Goal: Information Seeking & Learning: Learn about a topic

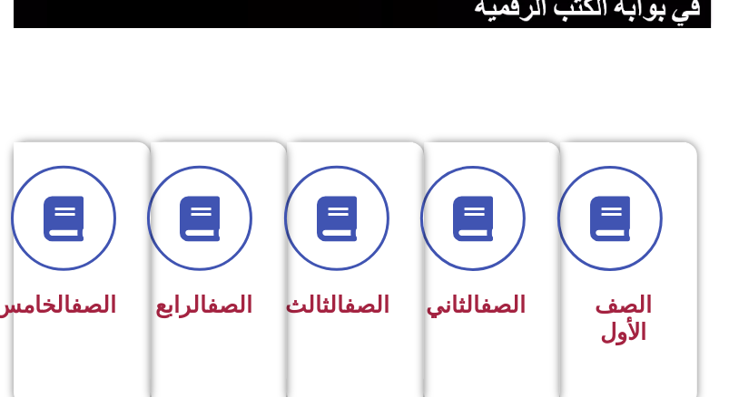
scroll to position [363, 0]
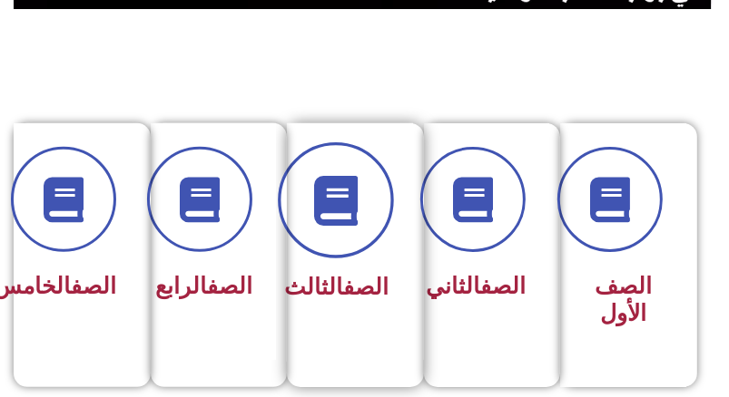
click at [357, 213] on icon at bounding box center [335, 201] width 50 height 50
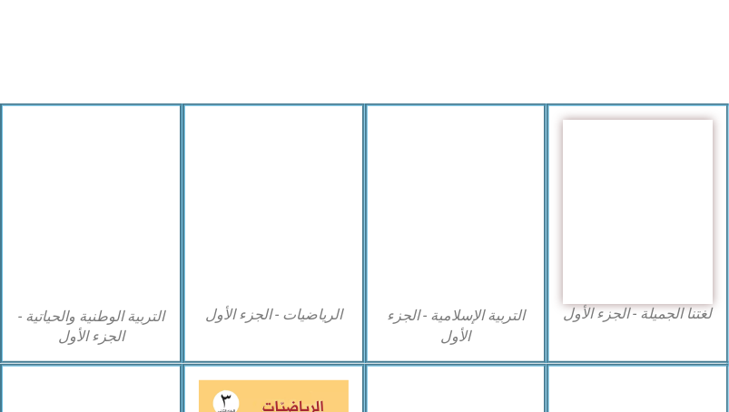
scroll to position [544, 0]
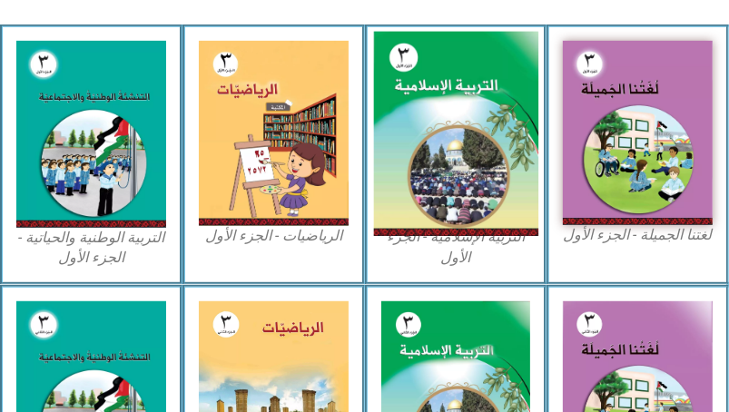
click at [494, 152] on img at bounding box center [455, 134] width 164 height 204
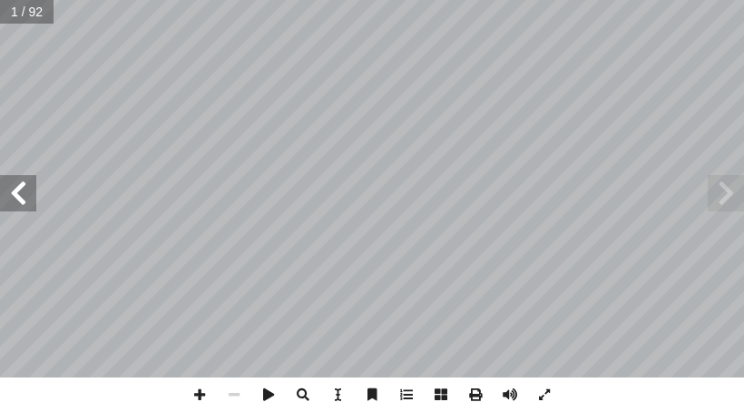
click at [23, 195] on span at bounding box center [18, 193] width 36 height 36
click at [19, 183] on span at bounding box center [18, 193] width 36 height 36
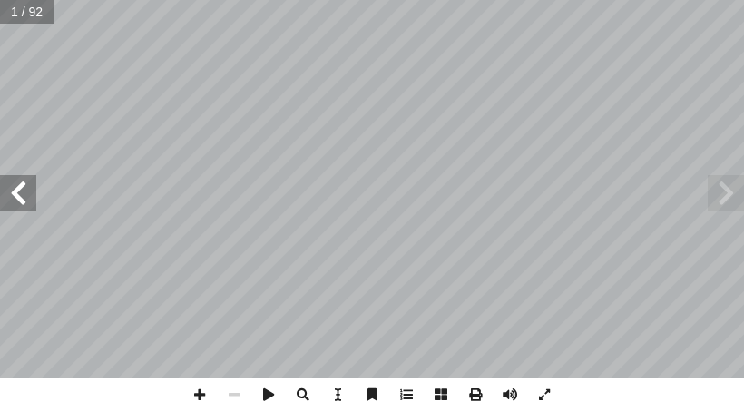
click at [19, 183] on span at bounding box center [18, 193] width 36 height 36
drag, startPoint x: 5, startPoint y: 187, endPoint x: 21, endPoint y: 199, distance: 20.1
click at [21, 199] on span at bounding box center [18, 193] width 36 height 36
click at [25, 197] on span at bounding box center [18, 193] width 36 height 36
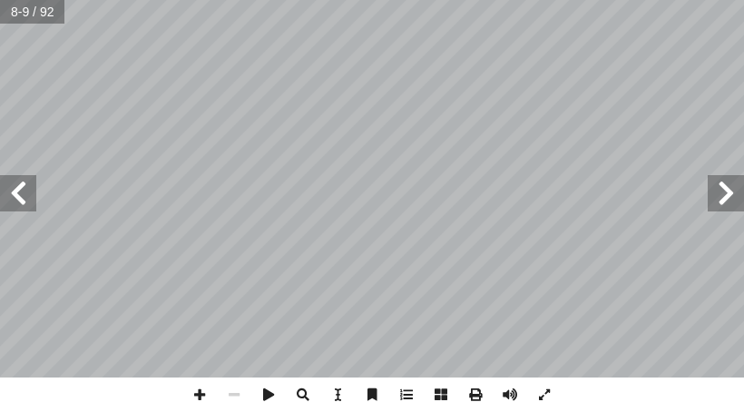
click at [25, 197] on span at bounding box center [18, 193] width 36 height 36
click at [14, 185] on span at bounding box center [18, 193] width 36 height 36
click at [19, 193] on span at bounding box center [18, 193] width 36 height 36
click at [34, 189] on span at bounding box center [18, 193] width 36 height 36
click at [24, 199] on span at bounding box center [18, 193] width 36 height 36
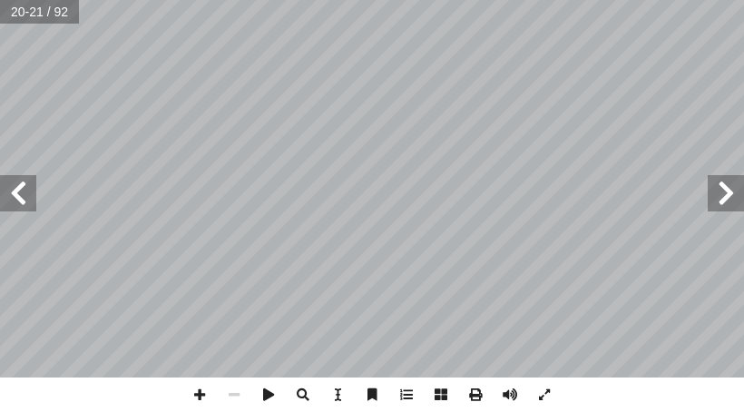
click at [19, 191] on span at bounding box center [18, 193] width 36 height 36
click at [220, 399] on span at bounding box center [234, 394] width 34 height 34
click at [186, 391] on span at bounding box center [199, 394] width 34 height 34
click at [197, 395] on span at bounding box center [199, 394] width 34 height 34
click at [240, 399] on span at bounding box center [234, 394] width 34 height 34
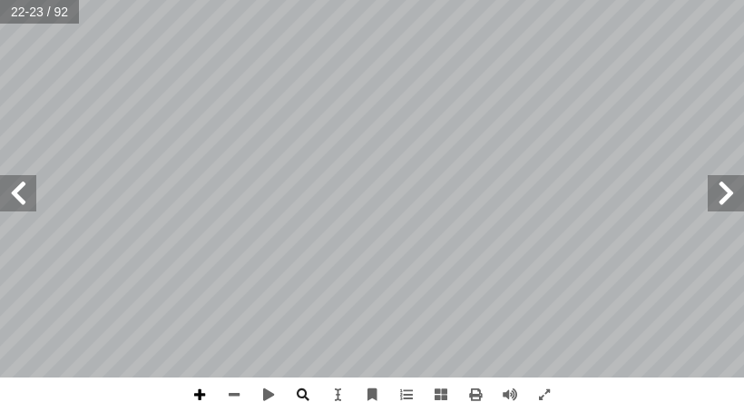
click at [196, 391] on span at bounding box center [199, 394] width 34 height 34
click at [226, 387] on span at bounding box center [234, 394] width 34 height 34
click at [25, 194] on span at bounding box center [18, 193] width 36 height 36
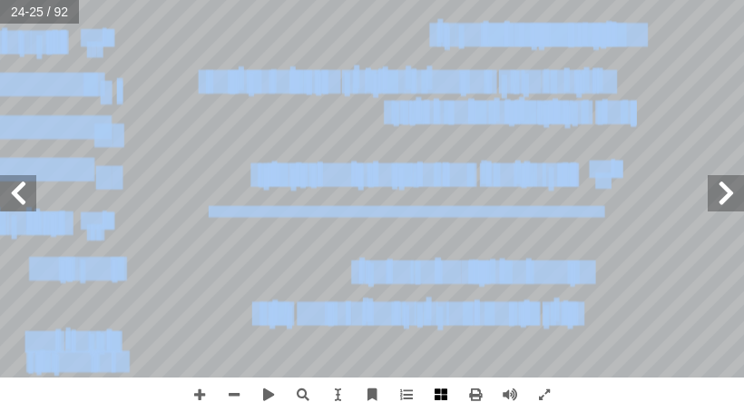
click at [445, 389] on div "٢٠ : َ كون ِ ر ْ ش ُ الم َ قال َ ف ، ِ ن َ م َّ الز َ ن ِ م ً ة َ ر ْ ت َ ف ِ ه…" at bounding box center [372, 206] width 744 height 412
